Goal: Task Accomplishment & Management: Manage account settings

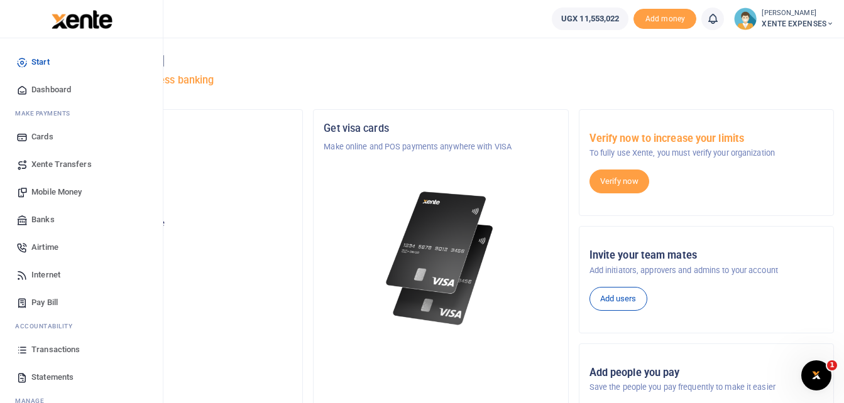
click at [69, 349] on span "Transactions" at bounding box center [55, 350] width 48 height 13
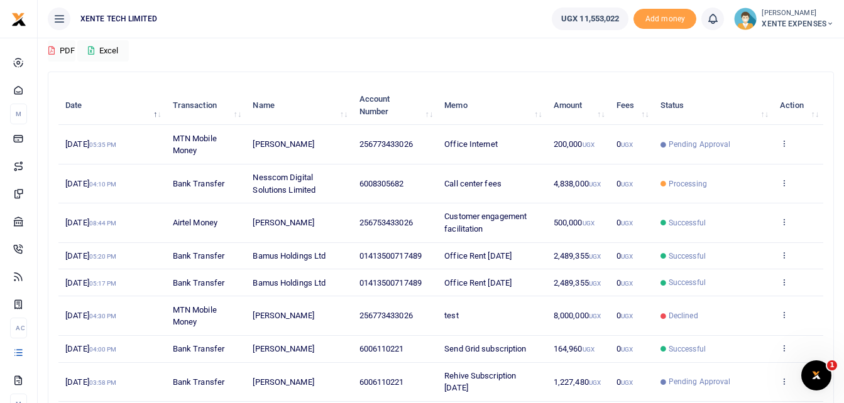
scroll to position [126, 0]
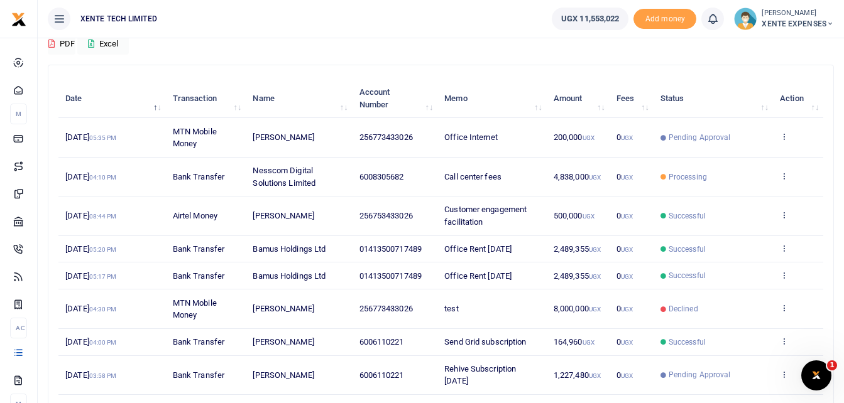
scroll to position [126, 0]
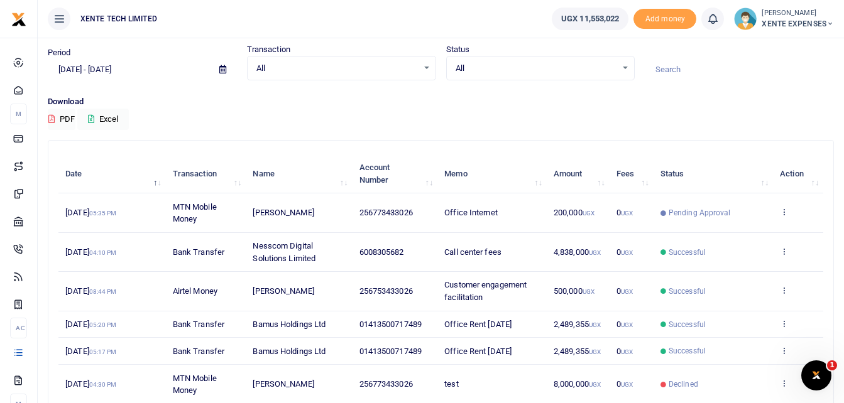
scroll to position [63, 0]
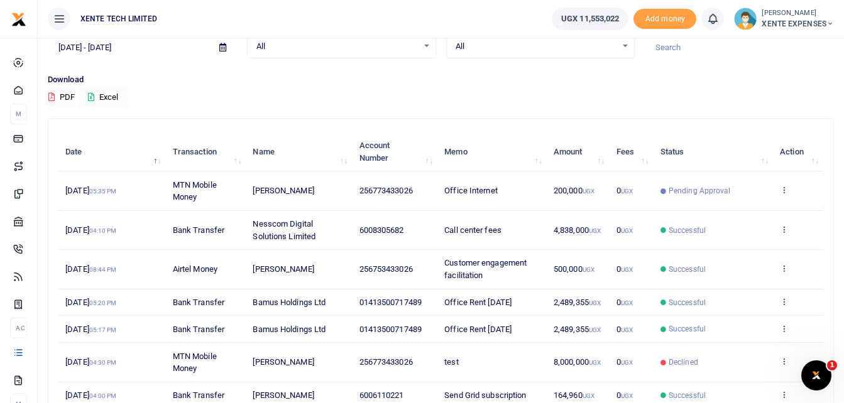
click at [782, 230] on icon at bounding box center [783, 229] width 8 height 9
click at [731, 254] on link "View details" at bounding box center [737, 251] width 99 height 18
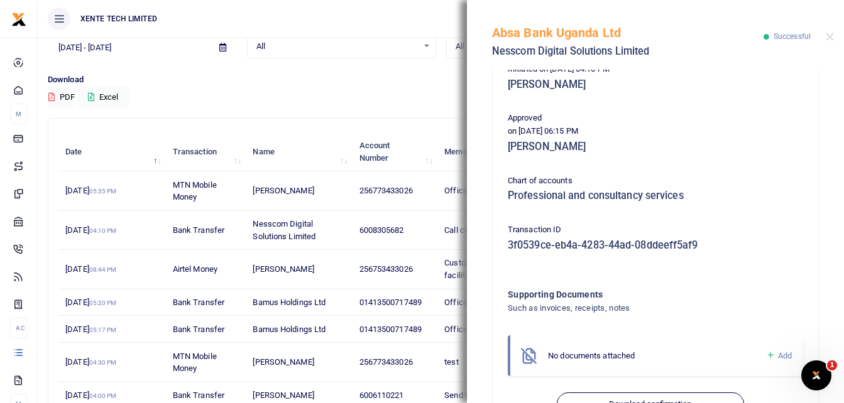
scroll to position [215, 0]
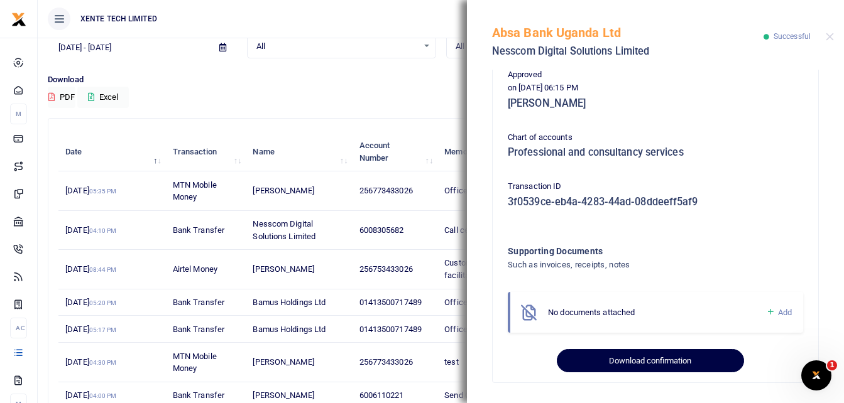
click at [626, 361] on button "Download confirmation" at bounding box center [649, 361] width 187 height 24
